Goal: Task Accomplishment & Management: Manage account settings

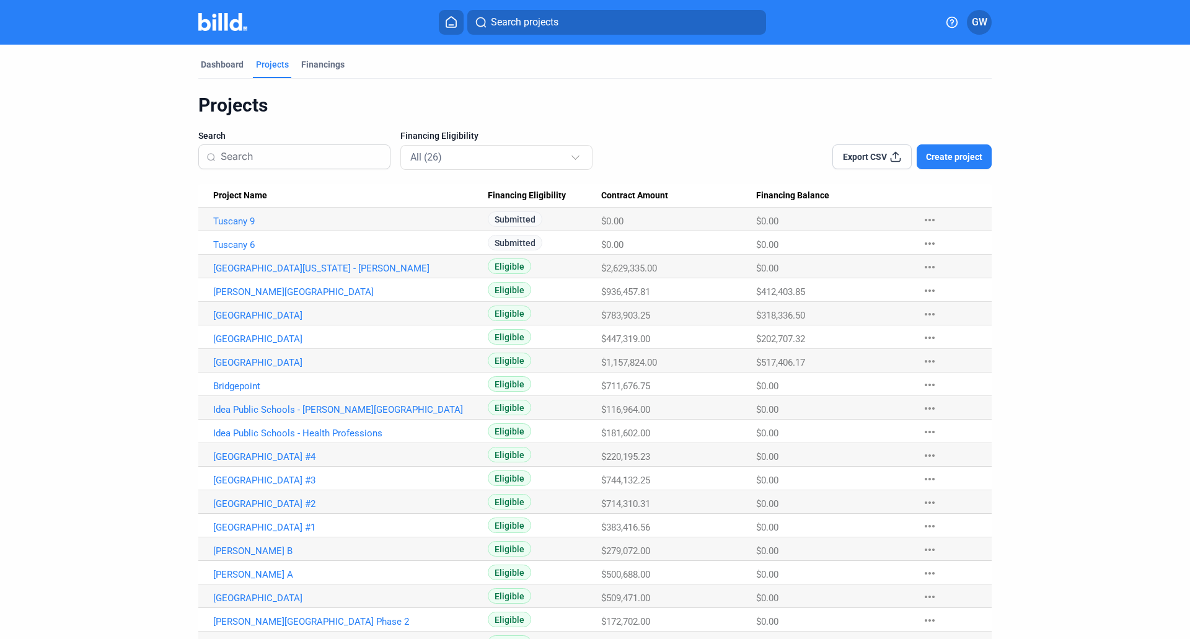
scroll to position [1602345, 0]
click at [301, 70] on div "Financings" at bounding box center [322, 64] width 43 height 12
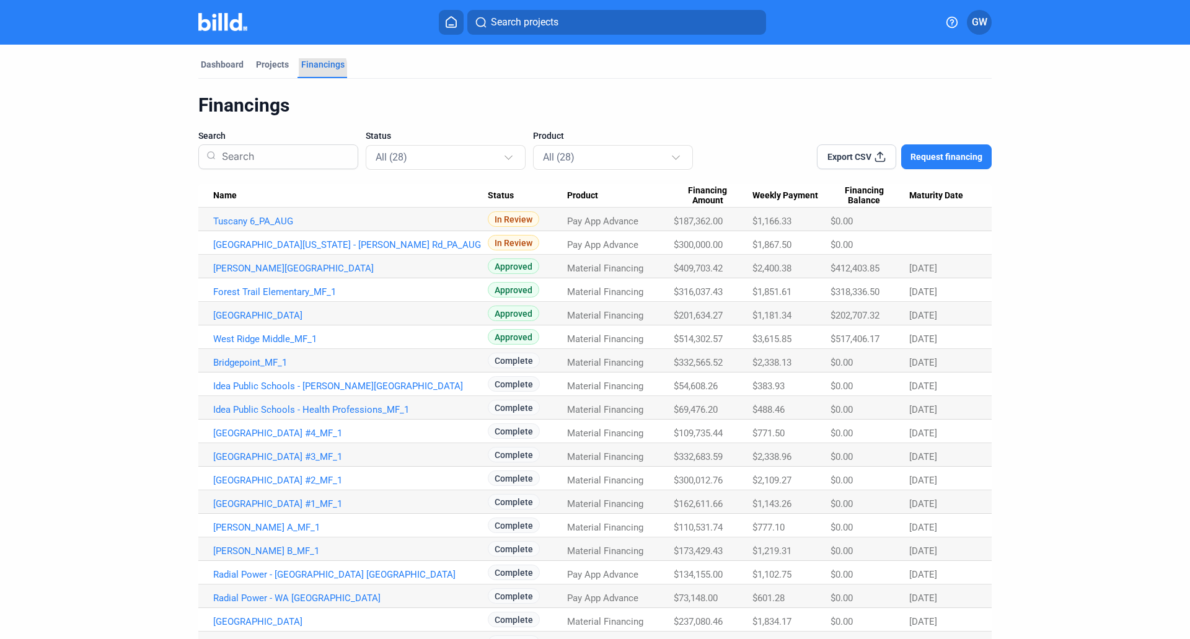
click at [301, 70] on div "Financings" at bounding box center [322, 64] width 43 height 12
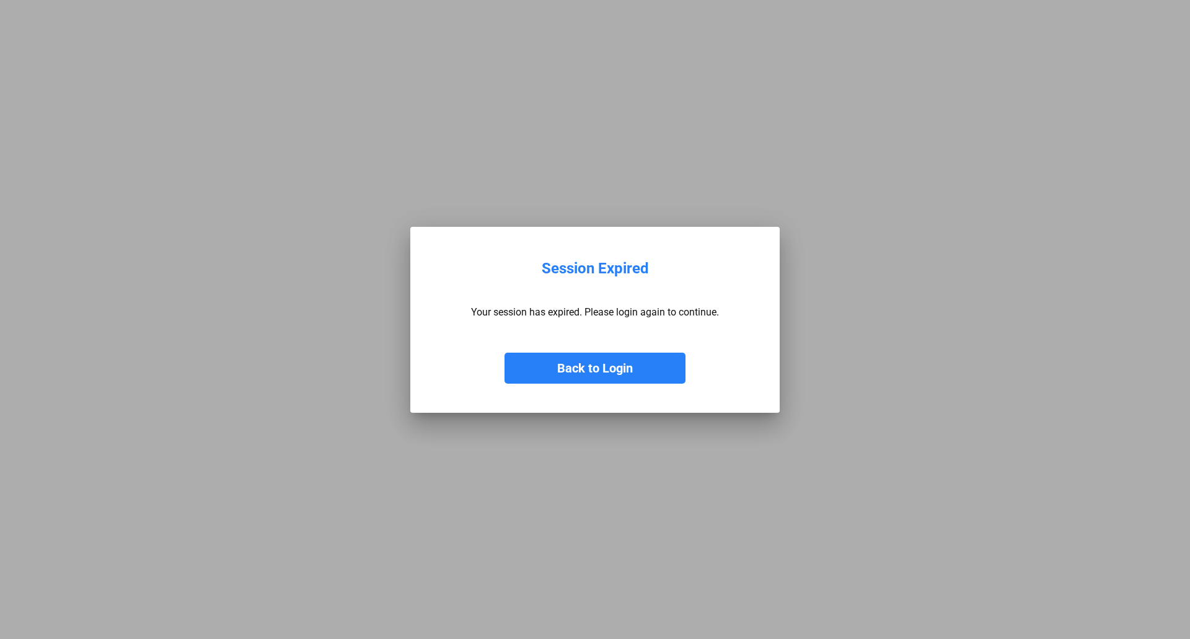
scroll to position [1602670, 0]
click at [544, 376] on button "Back to Login" at bounding box center [594, 368] width 181 height 31
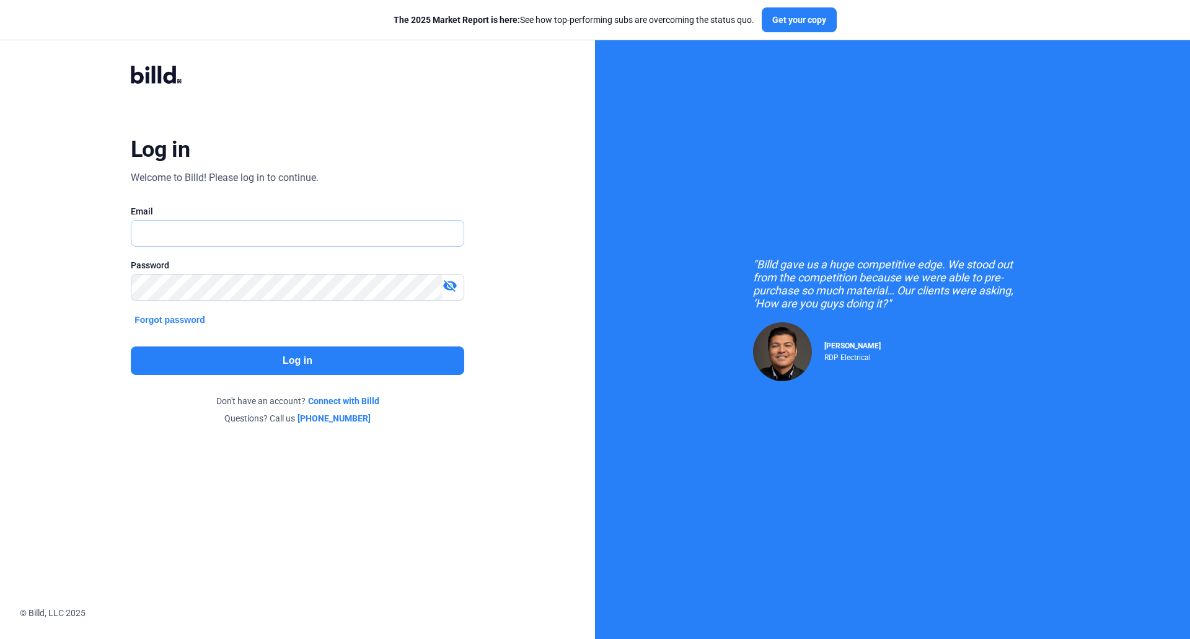
type input "[EMAIL_ADDRESS][DOMAIN_NAME]"
click at [367, 364] on button "Log in" at bounding box center [297, 360] width 333 height 29
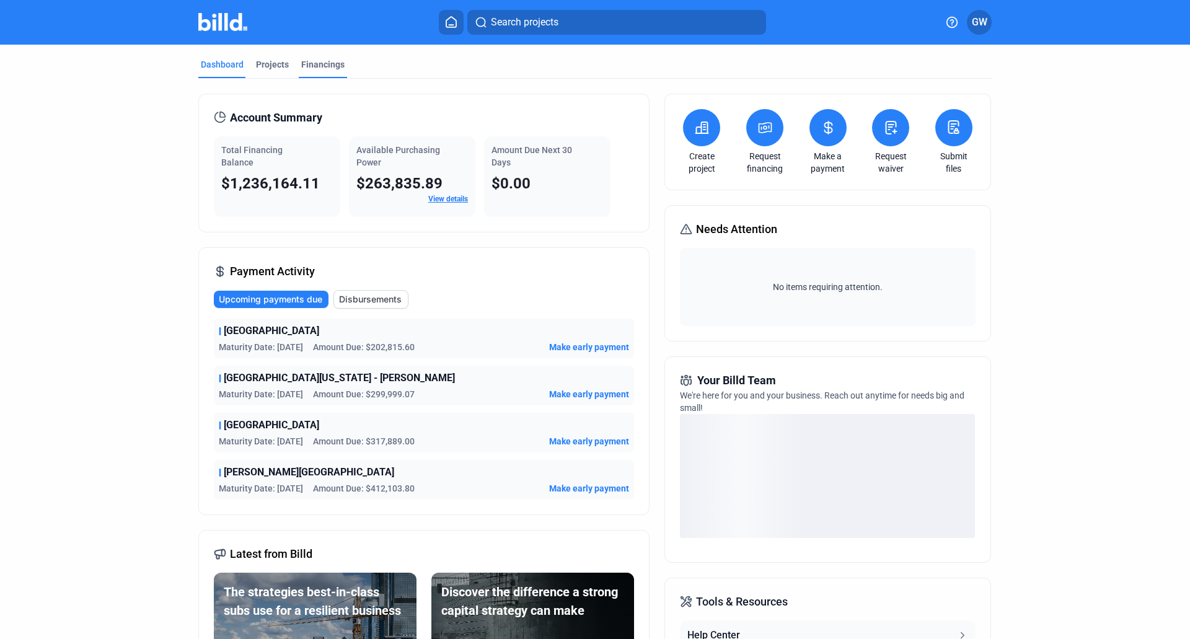
click at [329, 69] on div "Financings" at bounding box center [322, 64] width 43 height 12
